Goal: Information Seeking & Learning: Find contact information

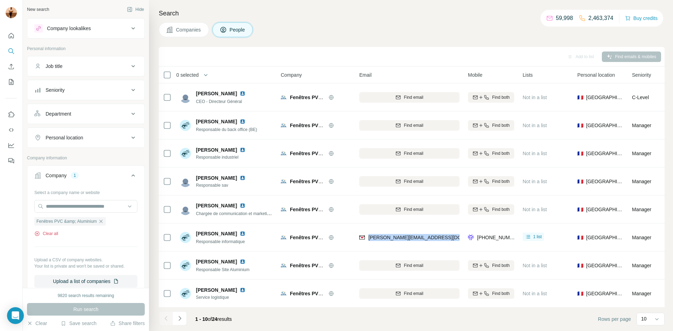
click at [44, 235] on button "Clear all" at bounding box center [46, 234] width 24 height 6
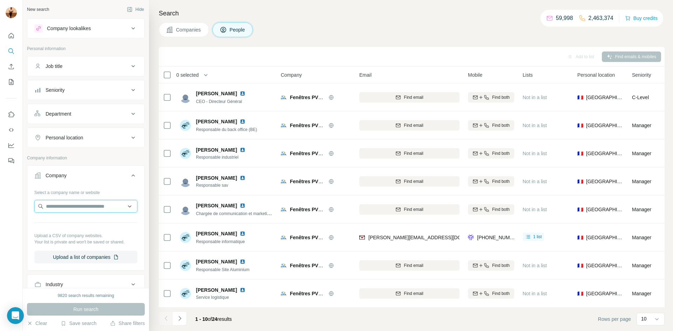
click at [79, 203] on input "text" at bounding box center [85, 206] width 103 height 13
paste input "**********"
type input "**********"
paste input "**********"
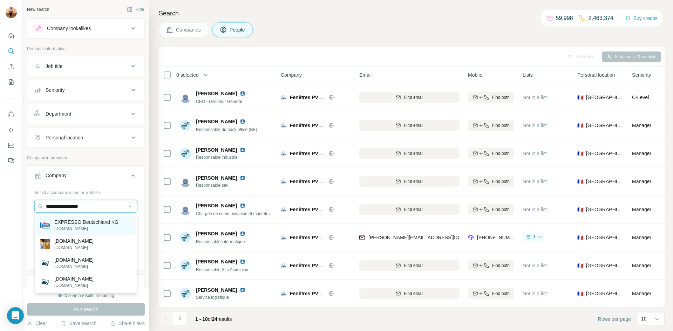
type input "**********"
click at [99, 228] on p "[DOMAIN_NAME]" at bounding box center [86, 229] width 64 height 6
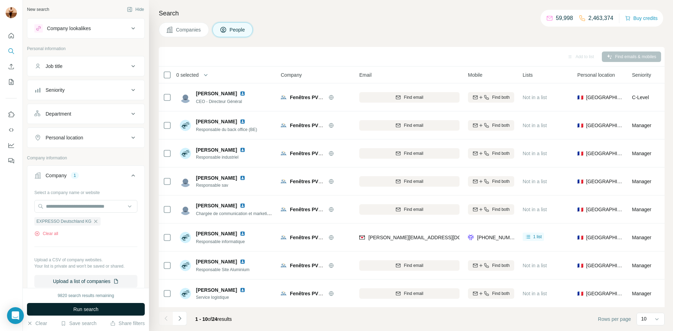
click at [85, 310] on span "Run search" at bounding box center [85, 309] width 25 height 7
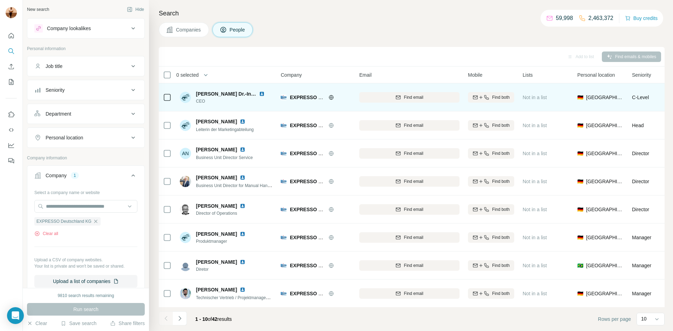
click at [233, 94] on span "[PERSON_NAME] Dr.-Ing. [GEOGRAPHIC_DATA]" at bounding box center [252, 94] width 113 height 6
click at [487, 97] on icon "button" at bounding box center [486, 98] width 6 height 6
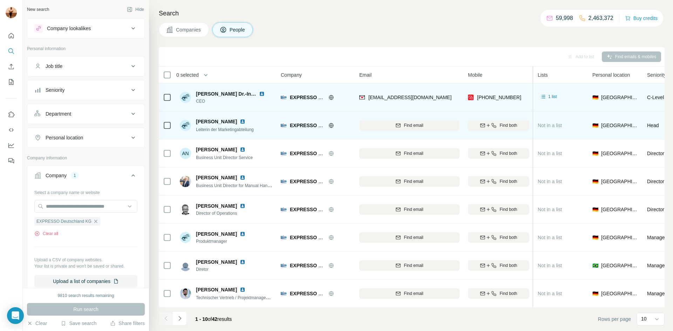
drag, startPoint x: 518, startPoint y: 121, endPoint x: 533, endPoint y: 115, distance: 16.5
click at [533, 115] on table "0 selected People Company Email Mobile Lists Personal location Seniority Depart…" at bounding box center [495, 215] width 672 height 297
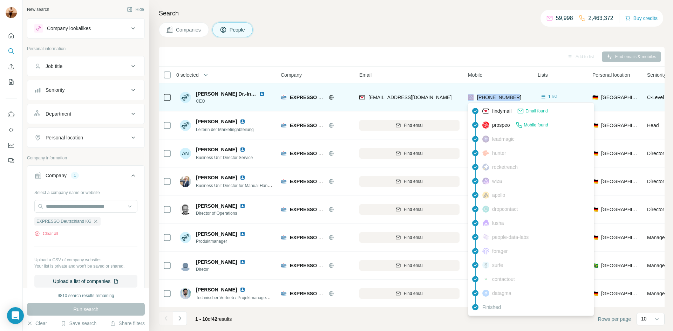
drag, startPoint x: 519, startPoint y: 99, endPoint x: 473, endPoint y: 98, distance: 45.6
click at [473, 98] on div "[PHONE_NUMBER]" at bounding box center [498, 97] width 61 height 19
copy div "[PHONE_NUMBER]"
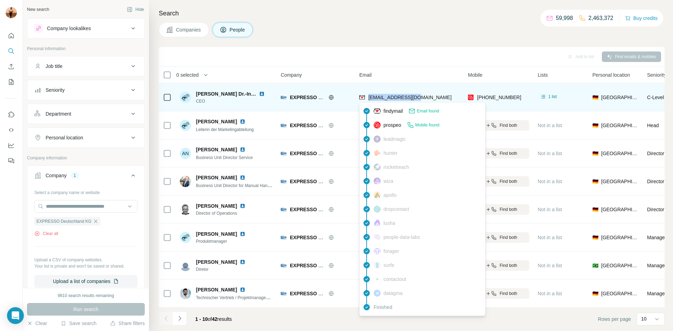
drag, startPoint x: 420, startPoint y: 97, endPoint x: 369, endPoint y: 97, distance: 51.8
click at [369, 97] on div "[EMAIL_ADDRESS][DOMAIN_NAME]" at bounding box center [409, 97] width 100 height 19
copy span "[EMAIL_ADDRESS][DOMAIN_NAME]"
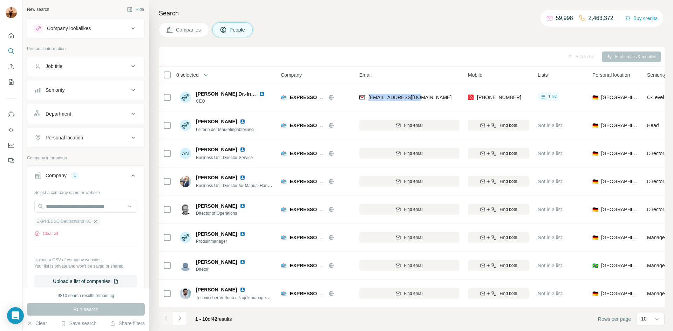
click at [95, 221] on icon "button" at bounding box center [96, 222] width 6 height 6
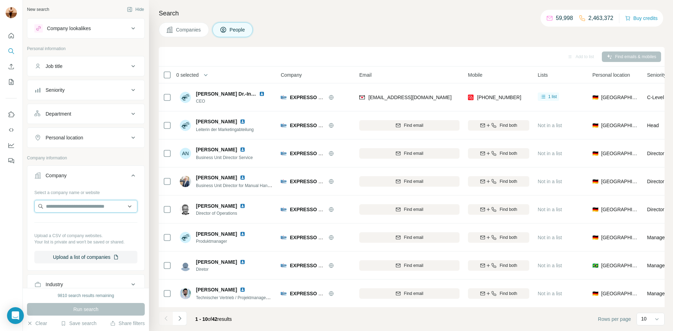
click at [76, 206] on input "text" at bounding box center [85, 206] width 103 height 13
paste input "**********"
type input "**********"
click at [79, 219] on p "QPhoto" at bounding box center [71, 222] width 34 height 7
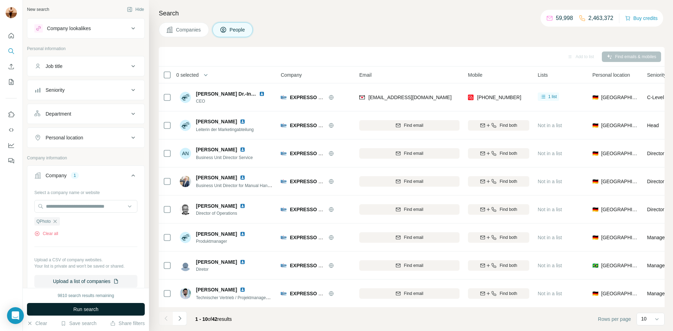
click at [71, 308] on button "Run search" at bounding box center [86, 309] width 118 height 13
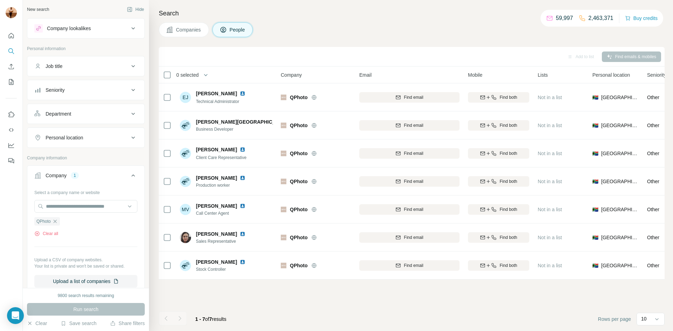
click at [61, 63] on div "Job title" at bounding box center [54, 66] width 17 height 7
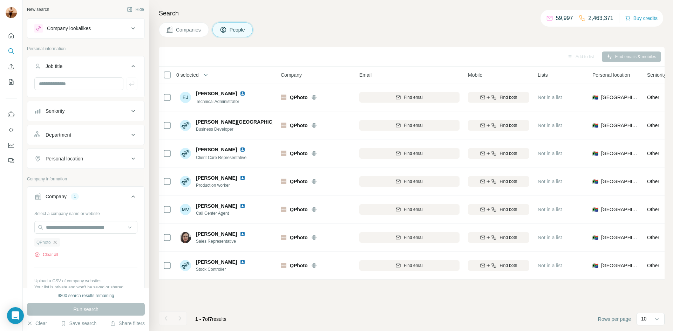
click at [56, 243] on icon "button" at bounding box center [55, 243] width 6 height 6
click at [61, 224] on input "text" at bounding box center [85, 227] width 103 height 13
paste input "**********"
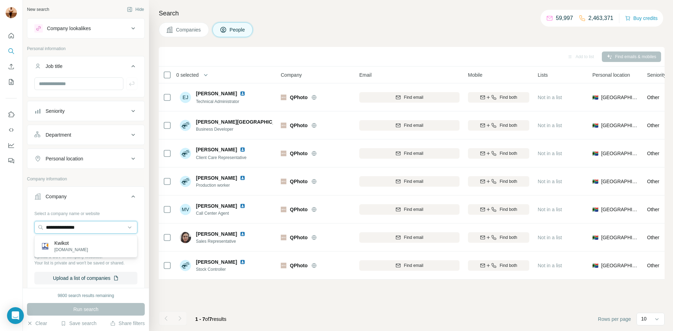
type input "**********"
click at [73, 244] on p "Kwikot" at bounding box center [71, 243] width 34 height 7
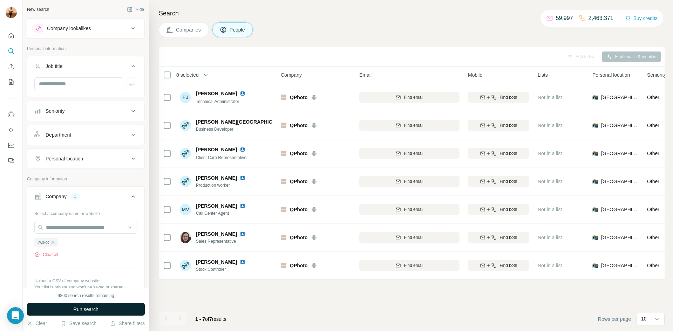
click at [110, 311] on button "Run search" at bounding box center [86, 309] width 118 height 13
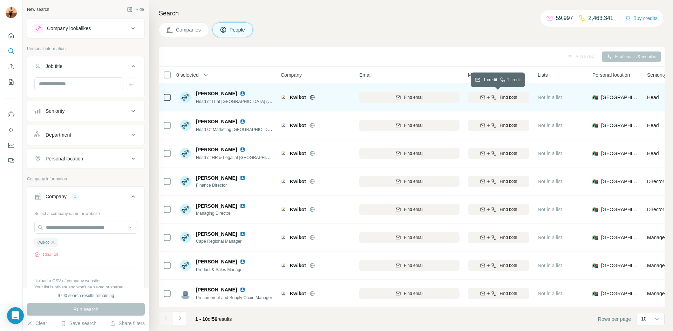
click at [497, 93] on button "Find both" at bounding box center [498, 97] width 61 height 11
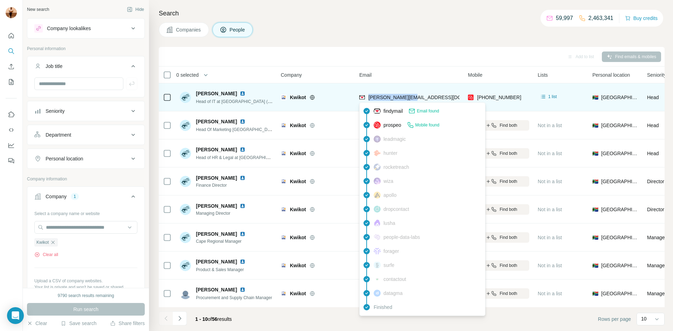
drag, startPoint x: 418, startPoint y: 100, endPoint x: 367, endPoint y: 97, distance: 50.5
click at [367, 97] on div "[PERSON_NAME][EMAIL_ADDRESS][DOMAIN_NAME]" at bounding box center [409, 97] width 100 height 19
copy span "[PERSON_NAME][EMAIL_ADDRESS][DOMAIN_NAME]"
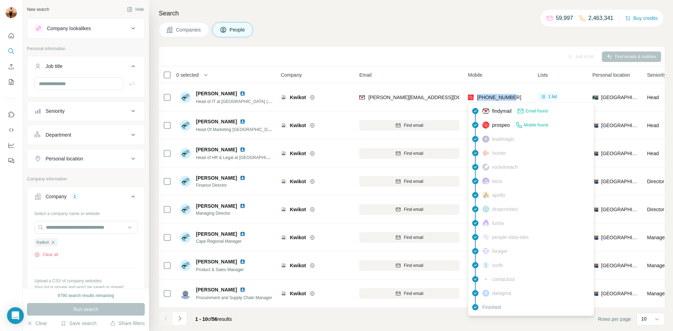
drag, startPoint x: 516, startPoint y: 97, endPoint x: 476, endPoint y: 97, distance: 39.2
click at [476, 97] on div "[PHONE_NUMBER]" at bounding box center [498, 97] width 61 height 19
copy span "[PHONE_NUMBER]"
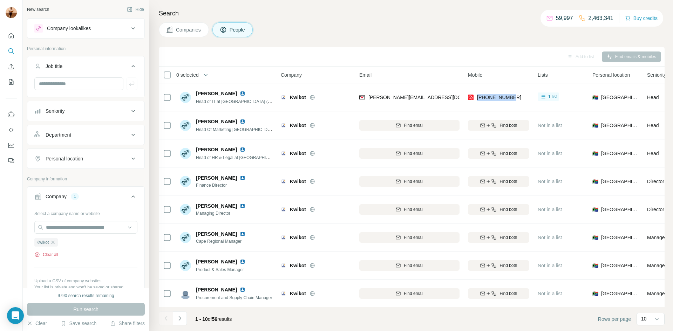
click at [52, 256] on button "Clear all" at bounding box center [46, 255] width 24 height 6
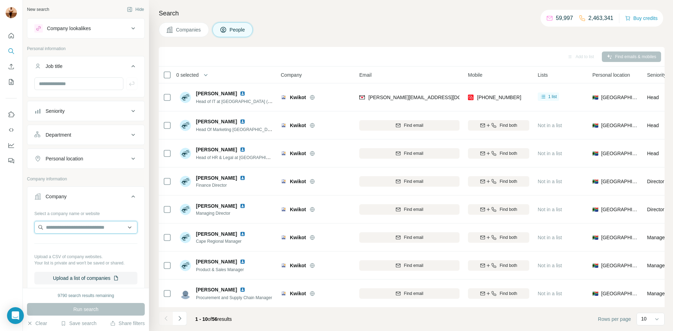
click at [55, 233] on input "text" at bounding box center [85, 227] width 103 height 13
paste input "**********"
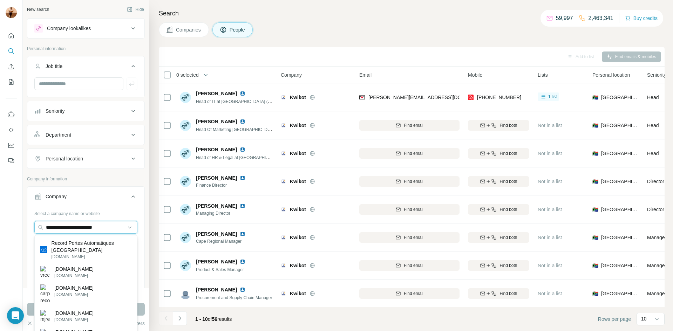
type input "**********"
click at [69, 242] on p "Record Portes Automatiques [GEOGRAPHIC_DATA]" at bounding box center [91, 247] width 80 height 14
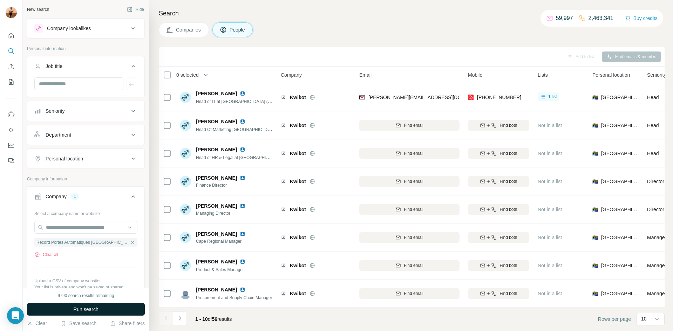
click at [95, 309] on span "Run search" at bounding box center [85, 309] width 25 height 7
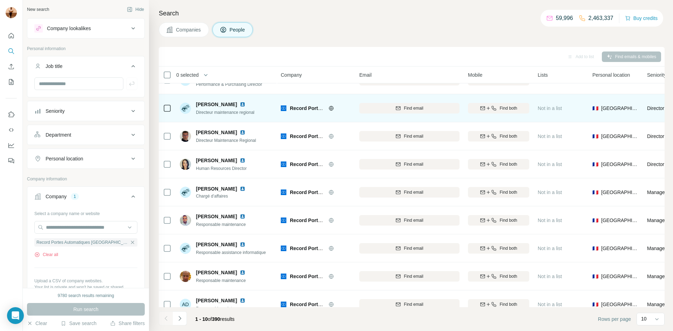
scroll to position [56, 0]
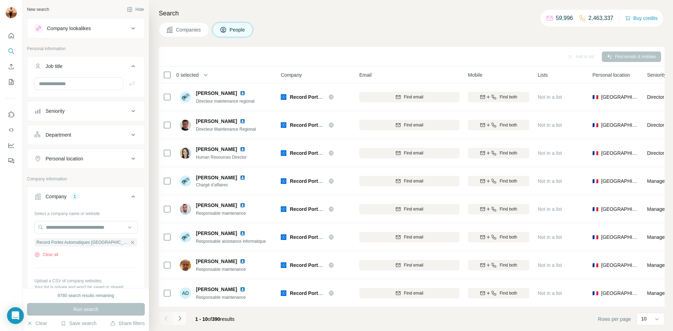
click at [181, 319] on icon "Navigate to next page" at bounding box center [179, 318] width 7 height 7
click at [179, 319] on icon "Navigate to next page" at bounding box center [179, 318] width 7 height 7
click at [181, 312] on button "Navigate to next page" at bounding box center [180, 318] width 14 height 14
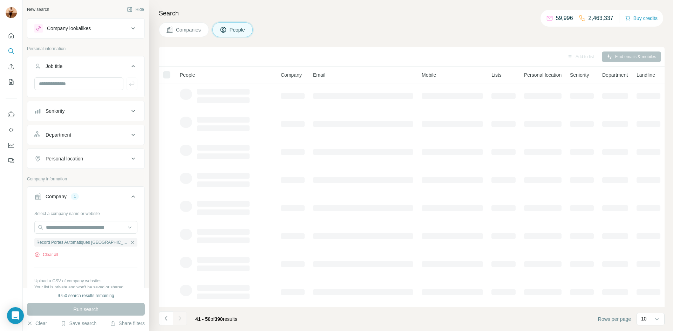
click at [181, 312] on div at bounding box center [180, 318] width 14 height 14
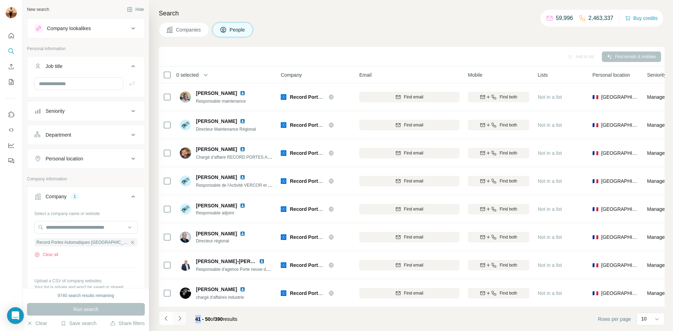
click at [181, 312] on button "Navigate to next page" at bounding box center [180, 318] width 14 height 14
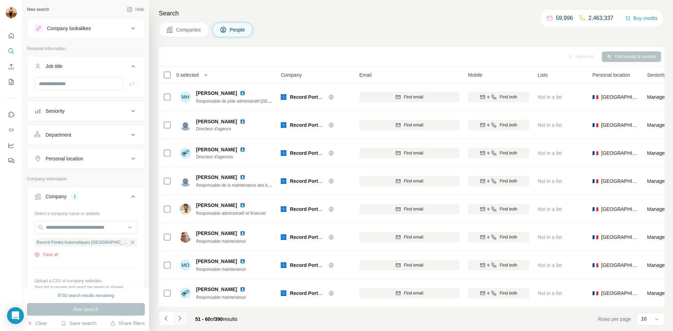
click at [181, 312] on button "Navigate to next page" at bounding box center [180, 318] width 14 height 14
click at [162, 316] on button "Navigate to previous page" at bounding box center [166, 318] width 14 height 14
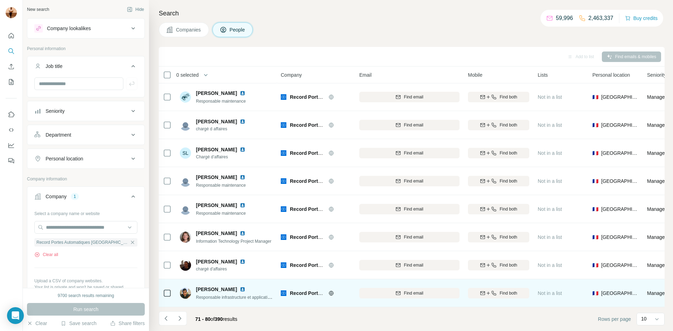
click at [230, 289] on span "[PERSON_NAME]" at bounding box center [216, 289] width 41 height 7
click at [508, 293] on span "Find both" at bounding box center [508, 293] width 18 height 6
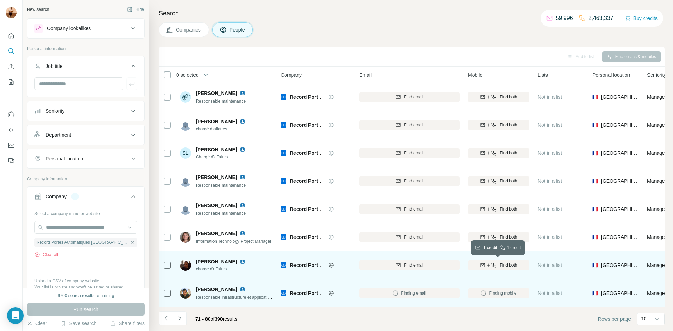
click at [500, 263] on span "Find both" at bounding box center [508, 265] width 18 height 6
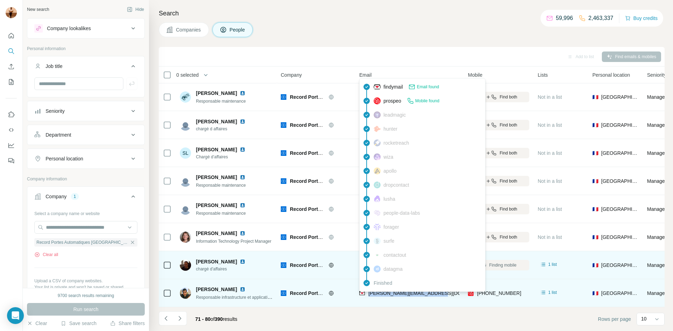
drag, startPoint x: 436, startPoint y: 293, endPoint x: 367, endPoint y: 292, distance: 69.4
click at [367, 292] on div "[PERSON_NAME][EMAIL_ADDRESS][DOMAIN_NAME]" at bounding box center [409, 292] width 100 height 19
copy span "[PERSON_NAME][EMAIL_ADDRESS][DOMAIN_NAME]"
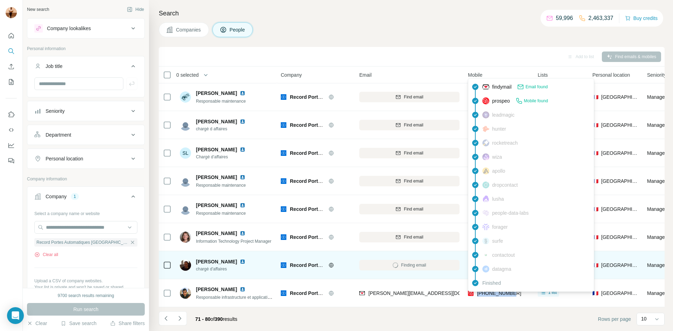
drag, startPoint x: 517, startPoint y: 293, endPoint x: 477, endPoint y: 292, distance: 40.3
click at [477, 292] on div "[PHONE_NUMBER]" at bounding box center [498, 292] width 61 height 19
copy span "[PHONE_NUMBER]"
